Goal: Find specific page/section: Find specific page/section

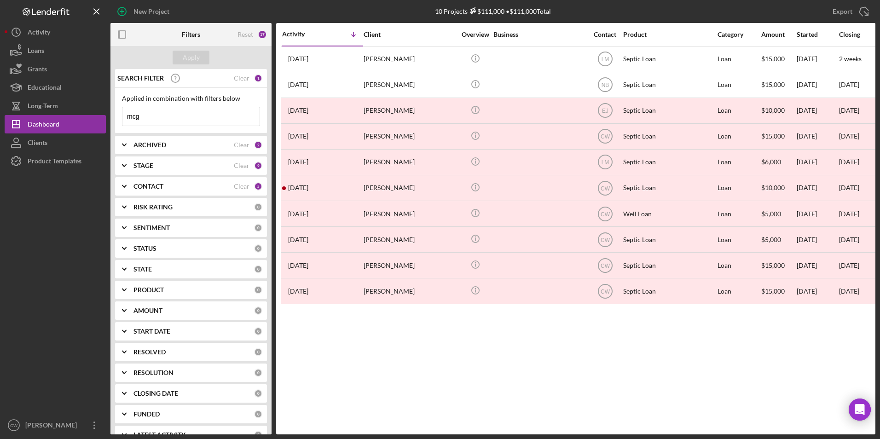
drag, startPoint x: 148, startPoint y: 116, endPoint x: 113, endPoint y: 115, distance: 35.0
click at [113, 115] on div "SEARCH FILTER Clear 1 Applied in combination with filters below mcg Icon/Menu C…" at bounding box center [190, 251] width 161 height 365
click at [49, 123] on div "Dashboard" at bounding box center [44, 125] width 32 height 21
click at [451, 10] on div "10 Projects $111,000 • $111,000 Total" at bounding box center [493, 11] width 116 height 8
click at [190, 51] on div "Apply" at bounding box center [191, 58] width 17 height 14
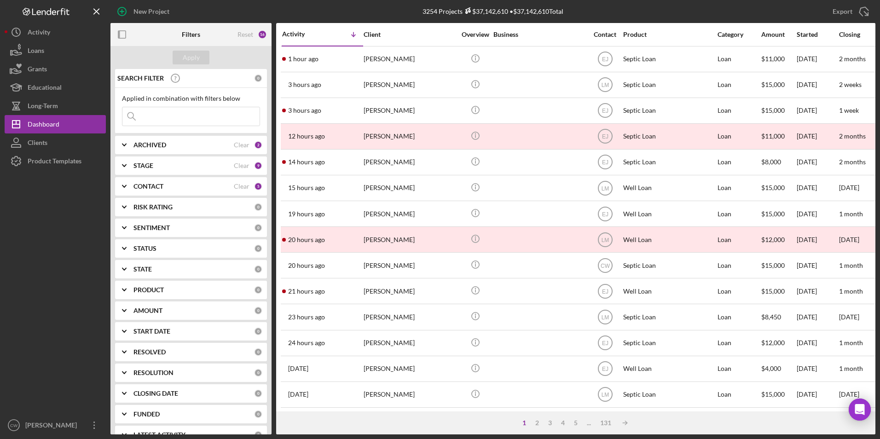
click at [150, 121] on input at bounding box center [190, 116] width 137 height 18
click at [155, 109] on input at bounding box center [190, 116] width 137 height 18
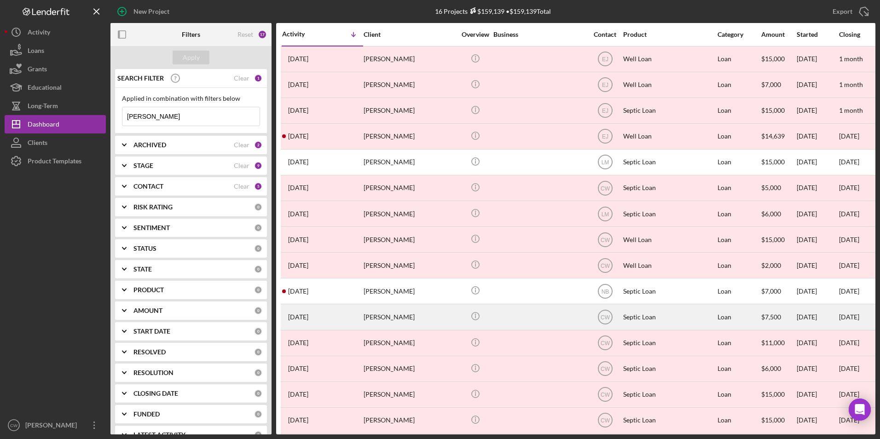
type input "[PERSON_NAME]"
click at [396, 319] on div "[PERSON_NAME]" at bounding box center [410, 317] width 92 height 24
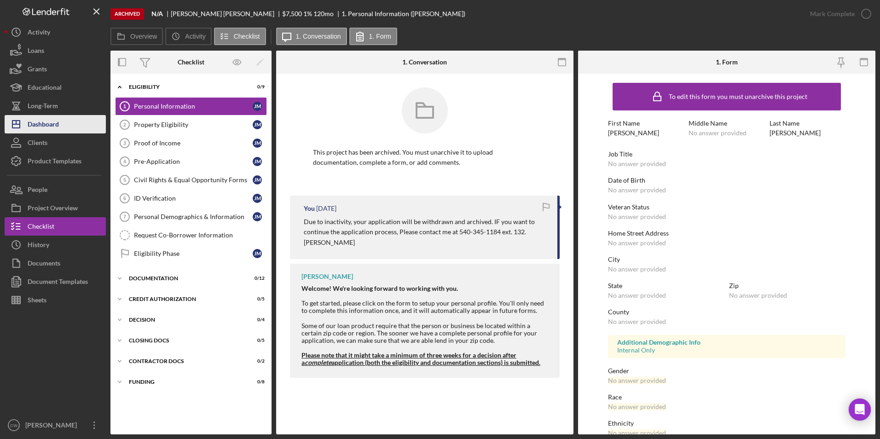
click at [54, 126] on div "Dashboard" at bounding box center [43, 125] width 31 height 21
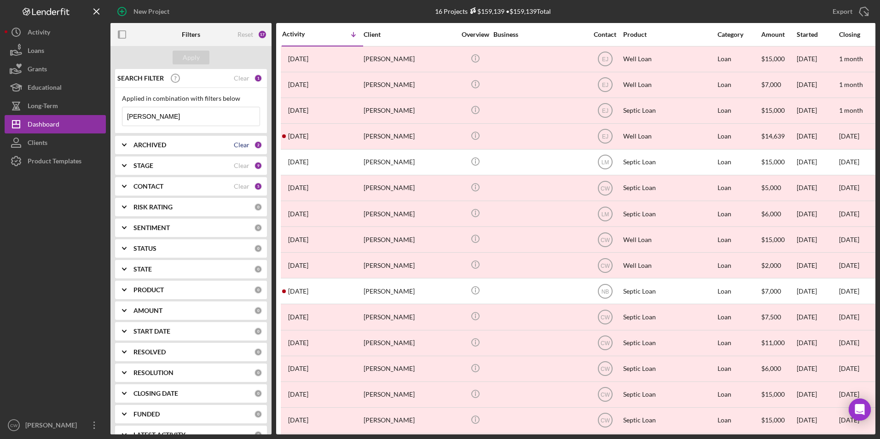
click at [242, 144] on div "Clear" at bounding box center [242, 144] width 16 height 7
click at [242, 144] on div "ARCHIVED" at bounding box center [193, 144] width 121 height 7
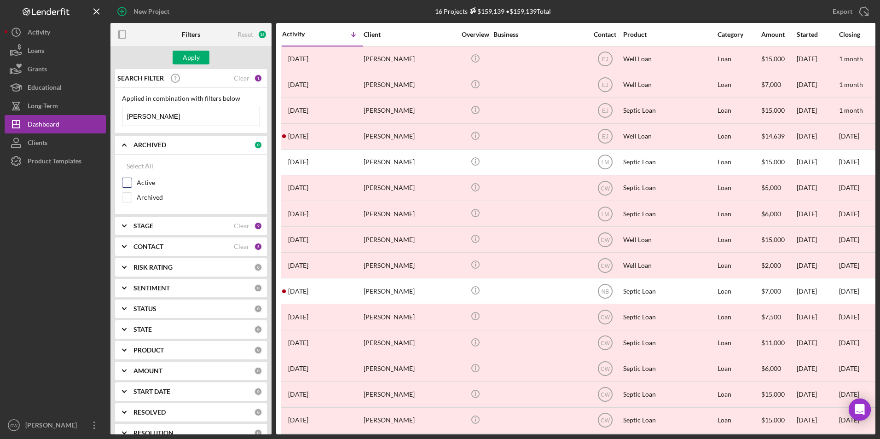
click at [126, 181] on input "Active" at bounding box center [126, 182] width 9 height 9
checkbox input "true"
click at [187, 57] on div "Apply" at bounding box center [191, 58] width 17 height 14
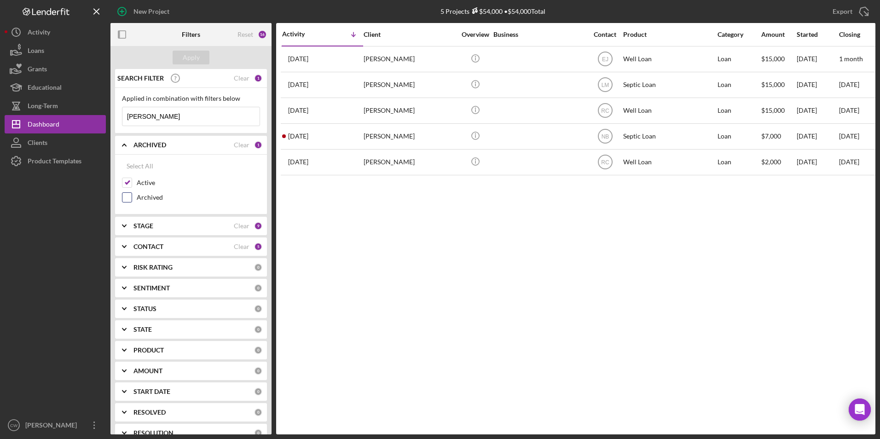
type input "[PERSON_NAME]"
click at [125, 198] on input "Archived" at bounding box center [126, 197] width 9 height 9
checkbox input "true"
click at [201, 61] on button "Apply" at bounding box center [191, 58] width 37 height 14
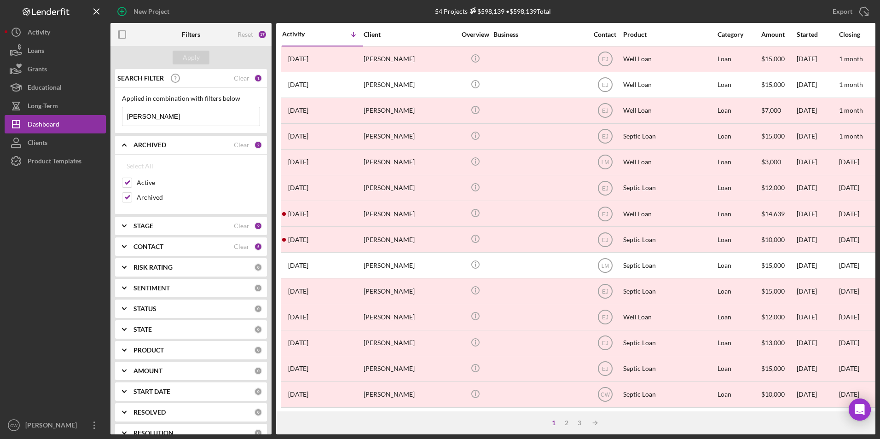
click at [146, 116] on input "[PERSON_NAME]" at bounding box center [190, 116] width 137 height 18
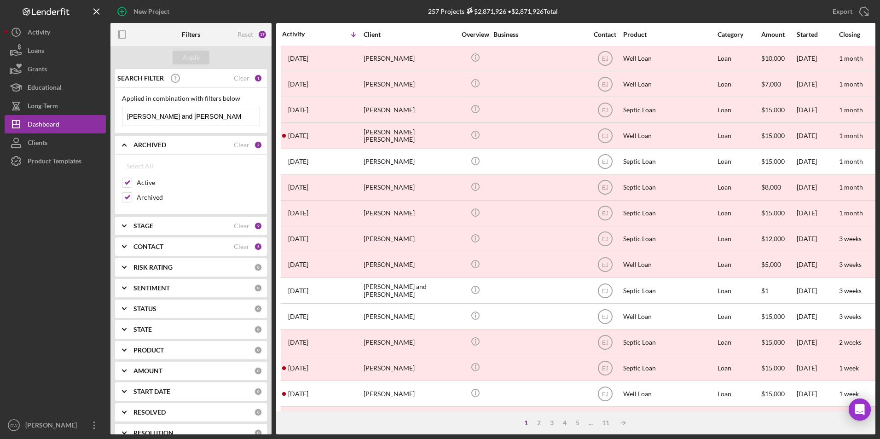
scroll to position [184, 0]
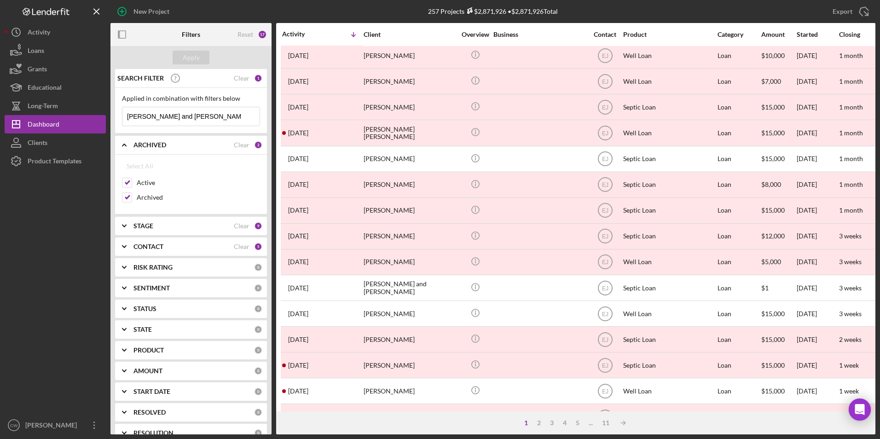
type input "[PERSON_NAME] and [PERSON_NAME]"
click at [240, 242] on div "CONTACT Clear 5" at bounding box center [197, 246] width 129 height 18
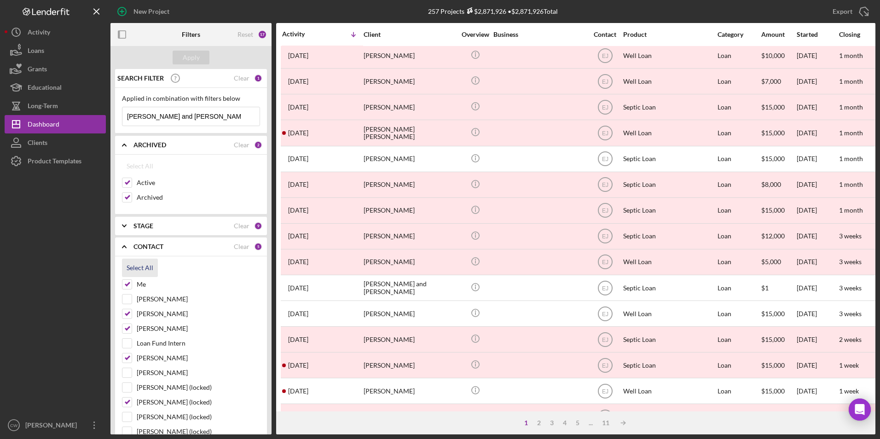
click at [139, 265] on div "Select All" at bounding box center [140, 268] width 27 height 18
checkbox input "true"
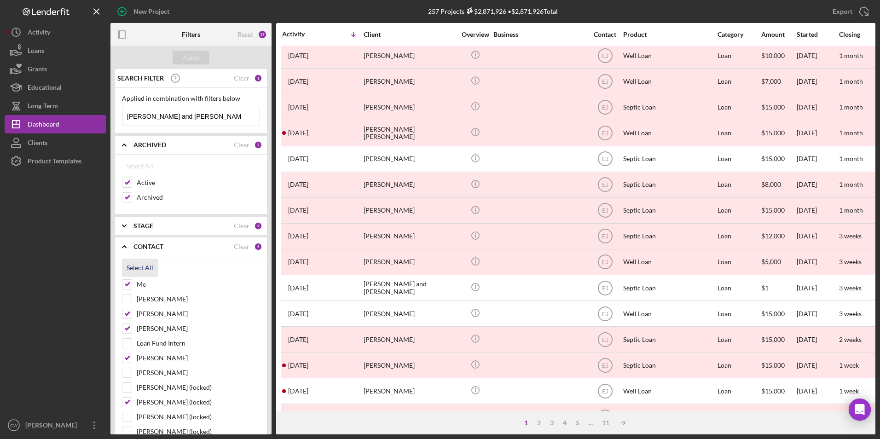
checkbox input "true"
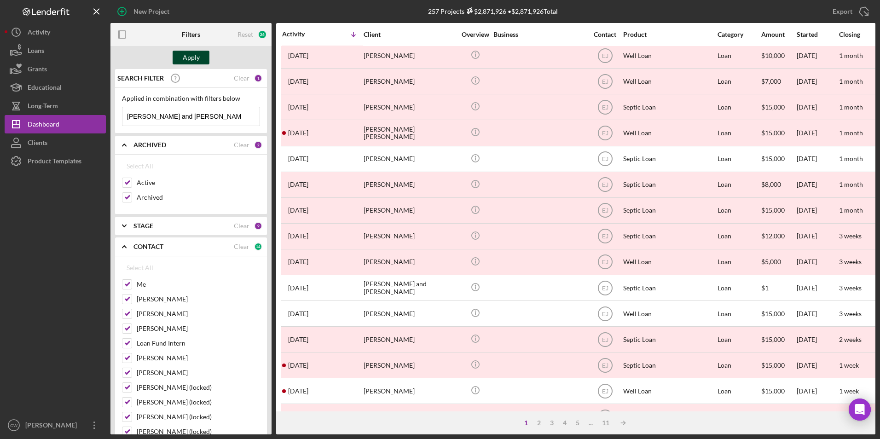
click at [198, 58] on div "Apply" at bounding box center [191, 58] width 17 height 14
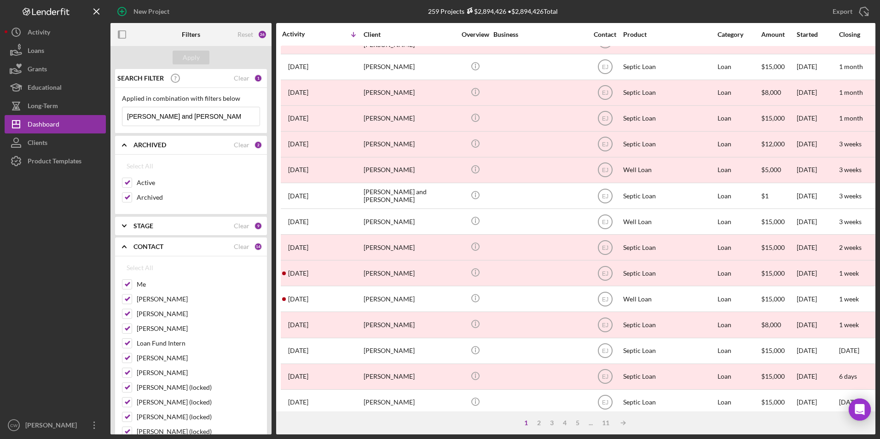
scroll to position [292, 0]
